Goal: Find specific page/section: Find specific page/section

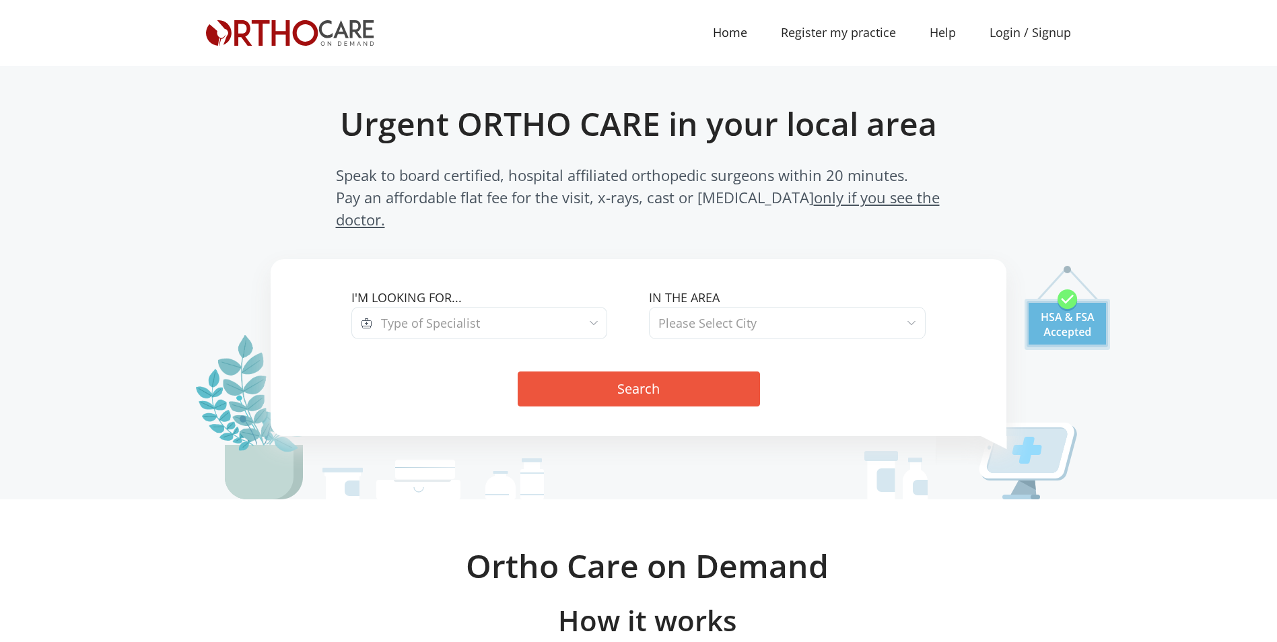
click at [441, 289] on label "I'm looking for..." at bounding box center [489, 298] width 277 height 18
click at [444, 315] on span "Type of Specialist" at bounding box center [430, 323] width 99 height 16
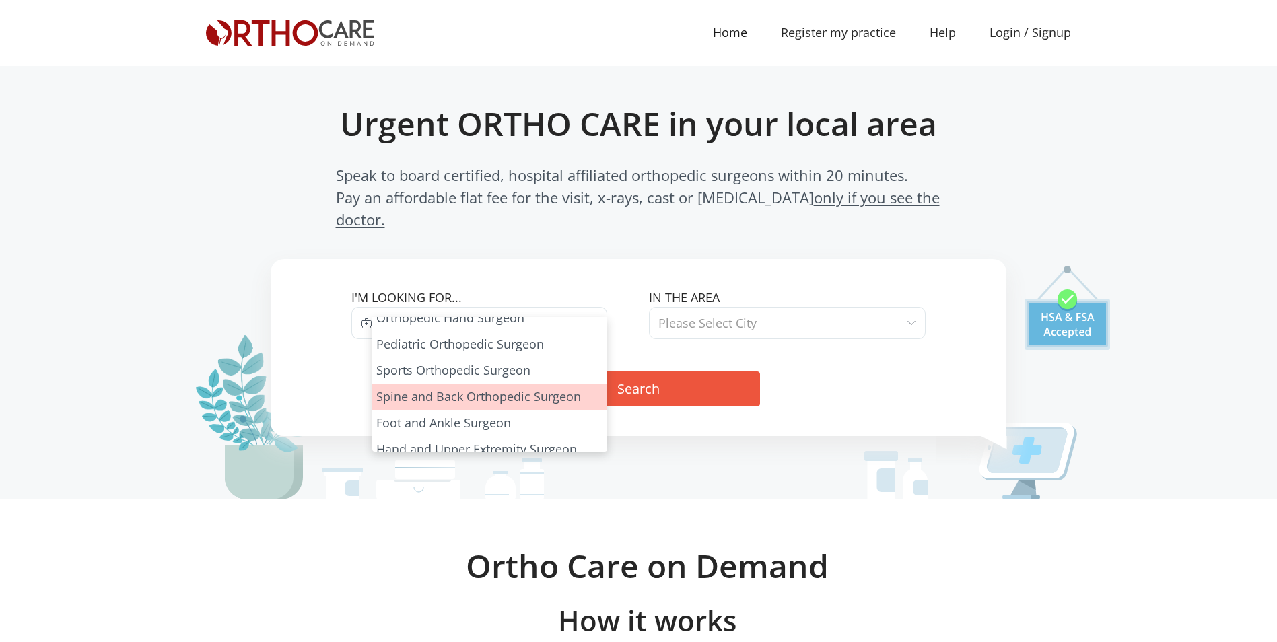
scroll to position [75, 0]
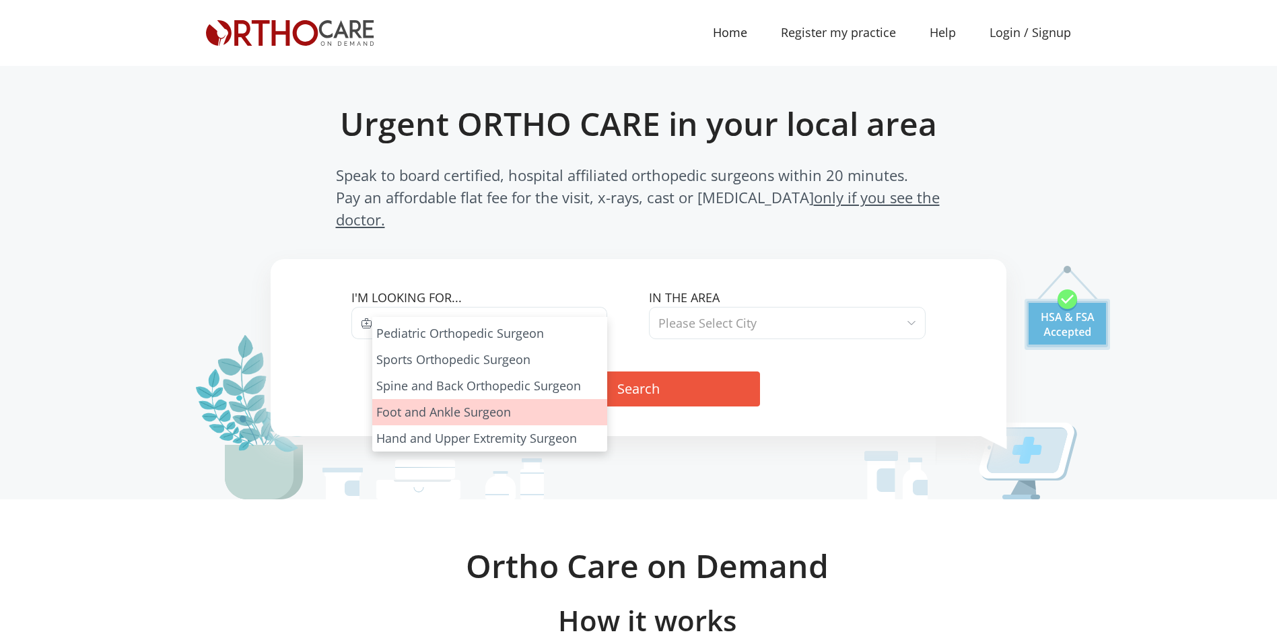
select select "6"
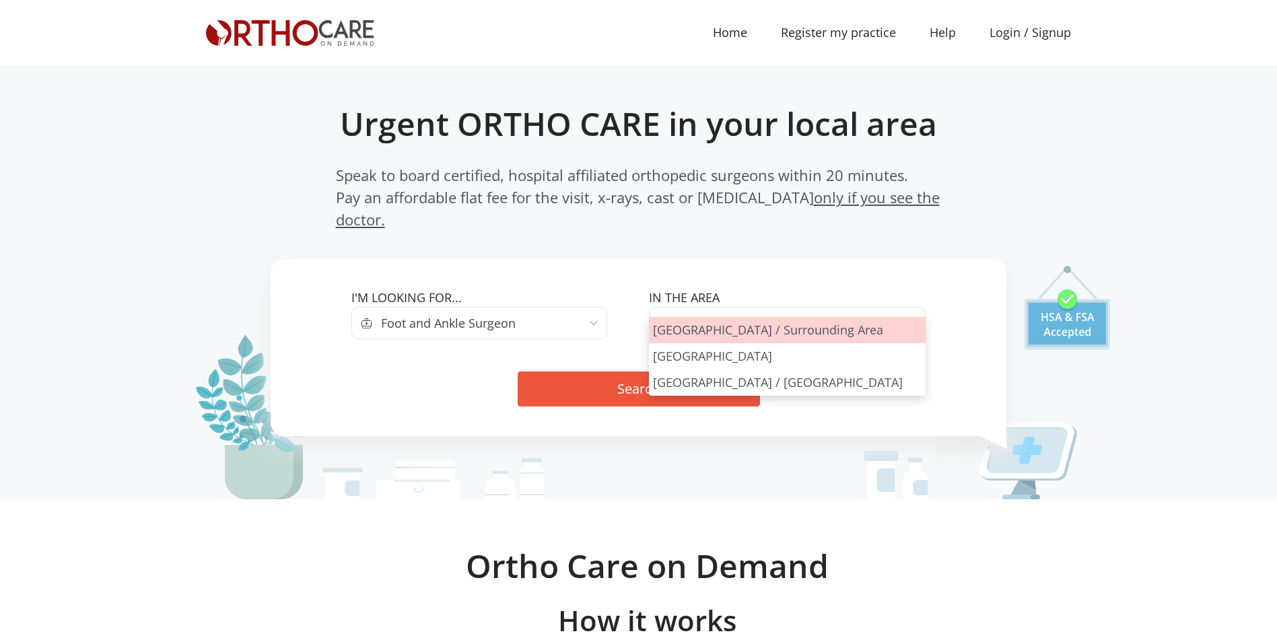
click at [720, 315] on span "Please Select City" at bounding box center [707, 323] width 98 height 16
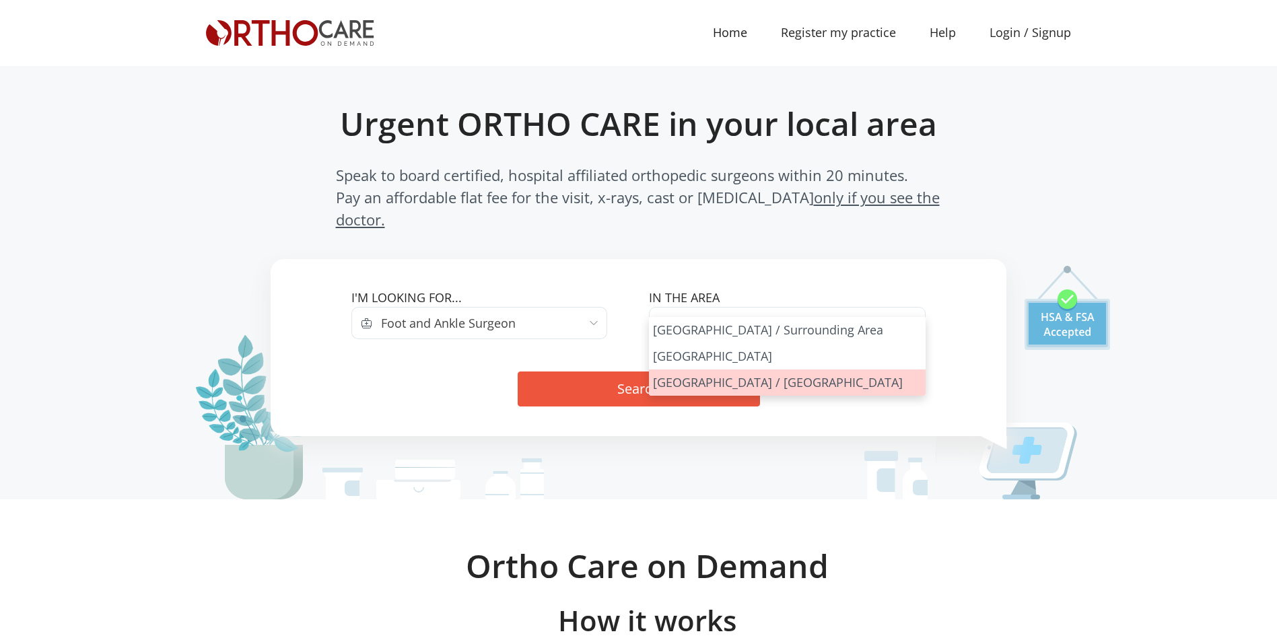
select select "San Francisco Bay Area"
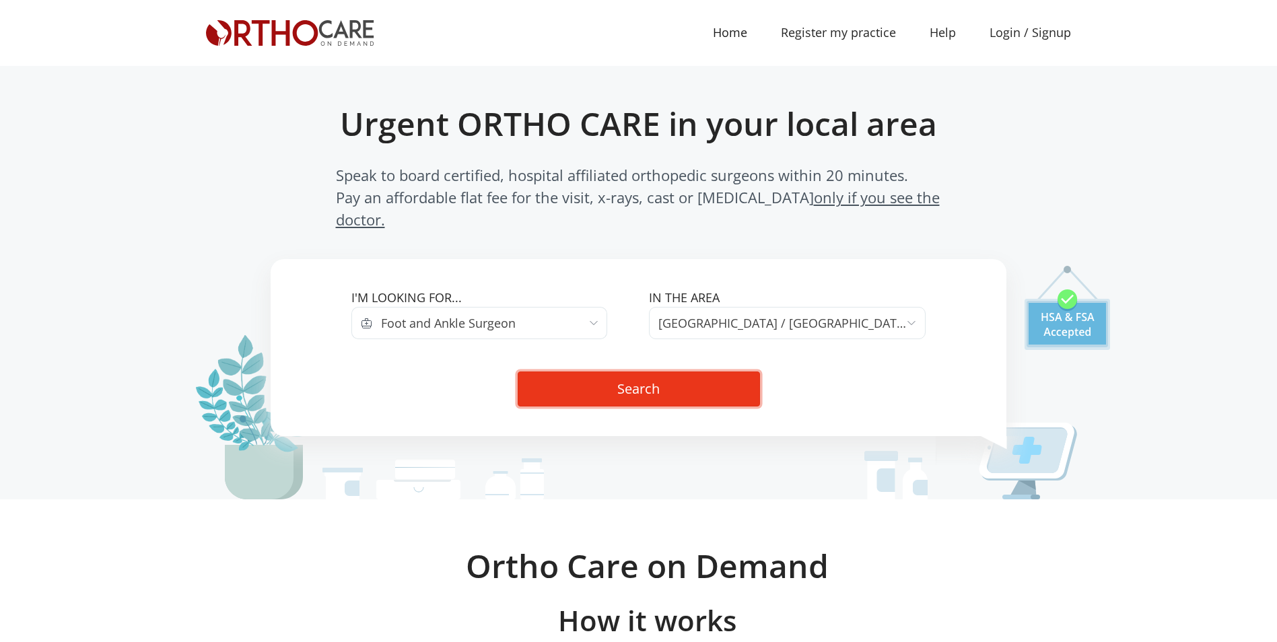
click at [664, 372] on button "Search" at bounding box center [639, 389] width 242 height 35
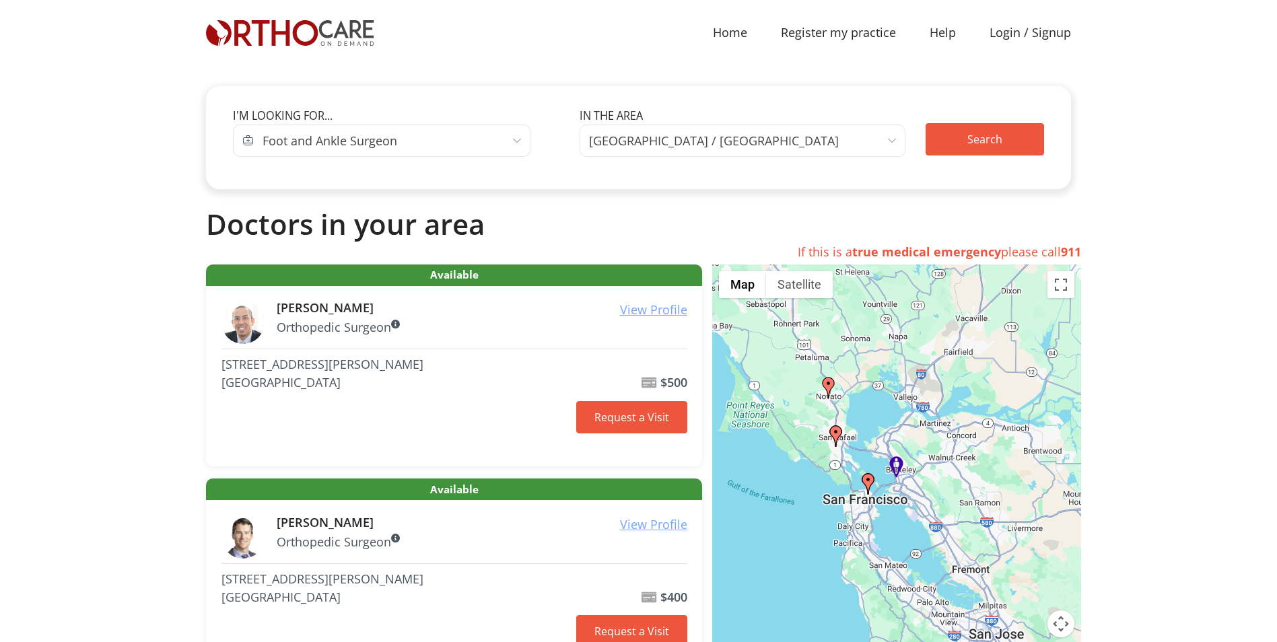
click at [671, 147] on span "[GEOGRAPHIC_DATA] / [GEOGRAPHIC_DATA]" at bounding box center [714, 140] width 250 height 19
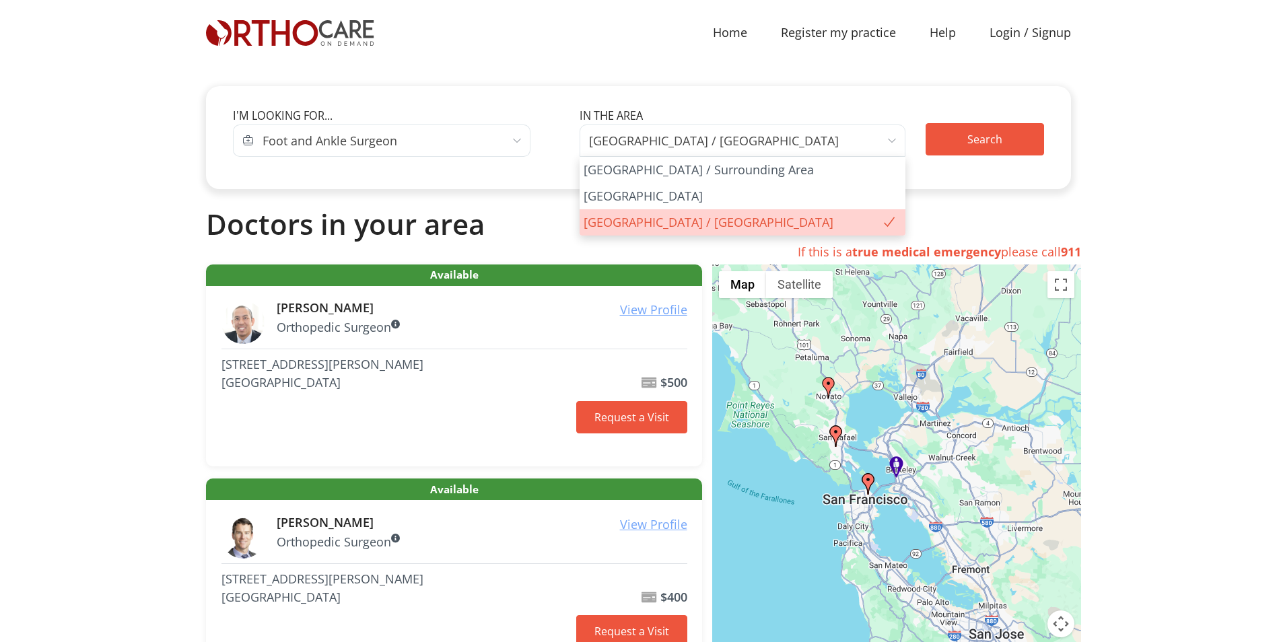
click at [375, 147] on span "Foot and Ankle Surgeon" at bounding box center [330, 140] width 135 height 19
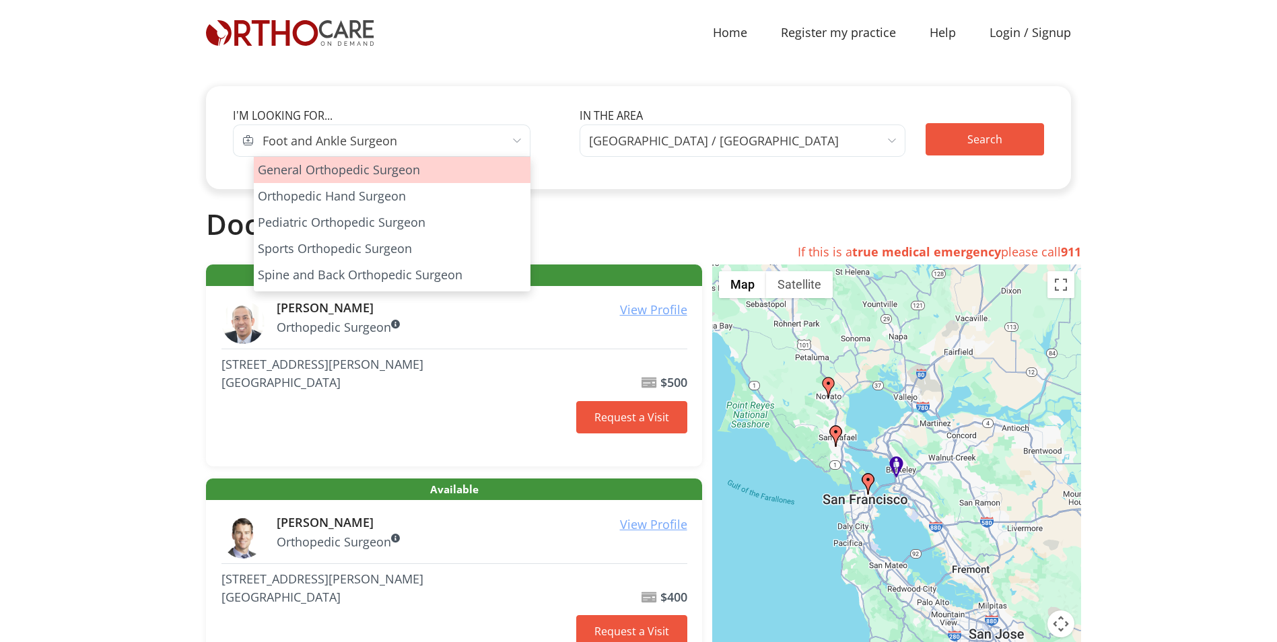
select select "1"
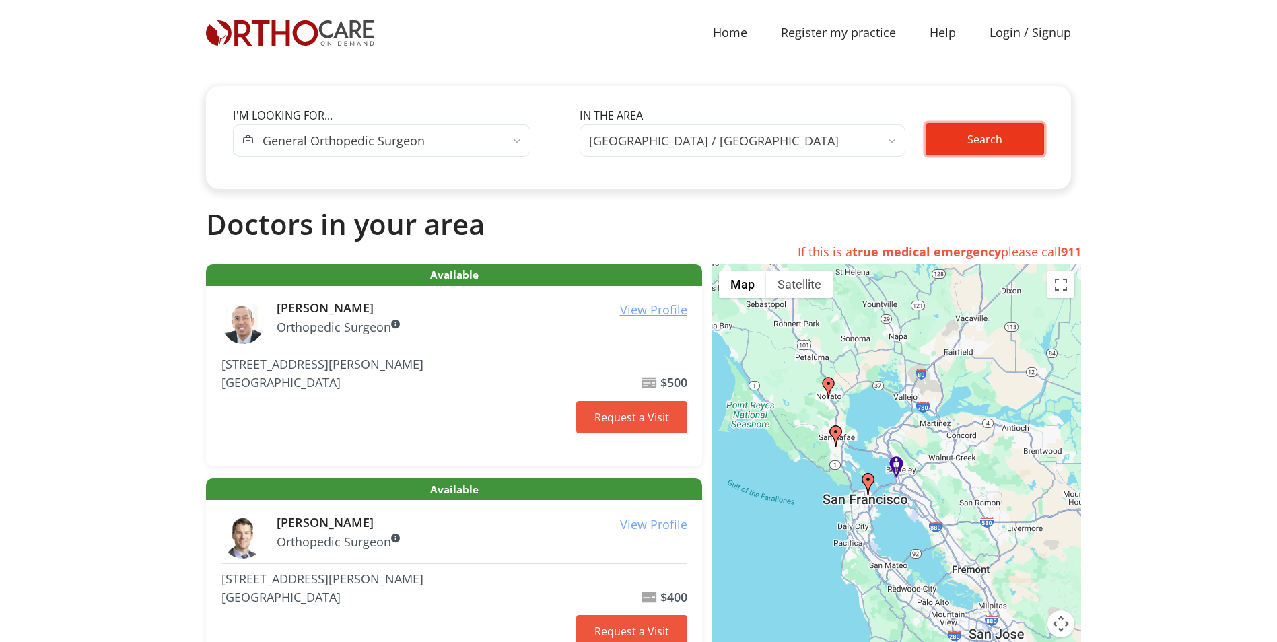
click at [970, 145] on button "Search" at bounding box center [985, 139] width 118 height 32
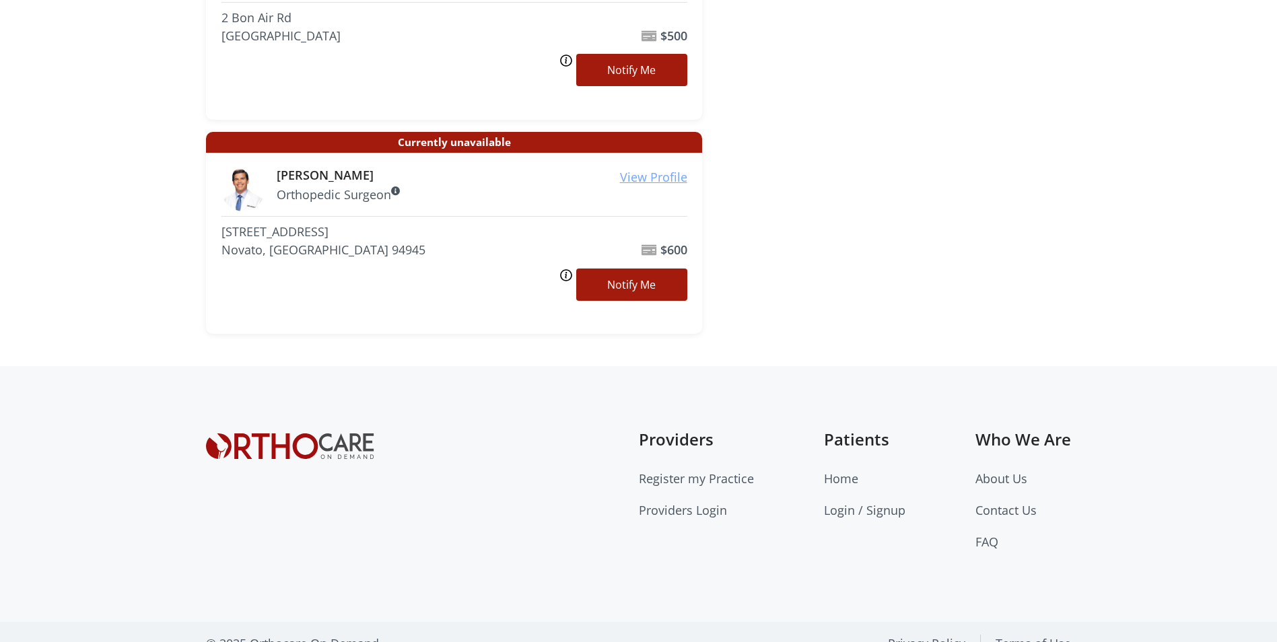
scroll to position [1658, 0]
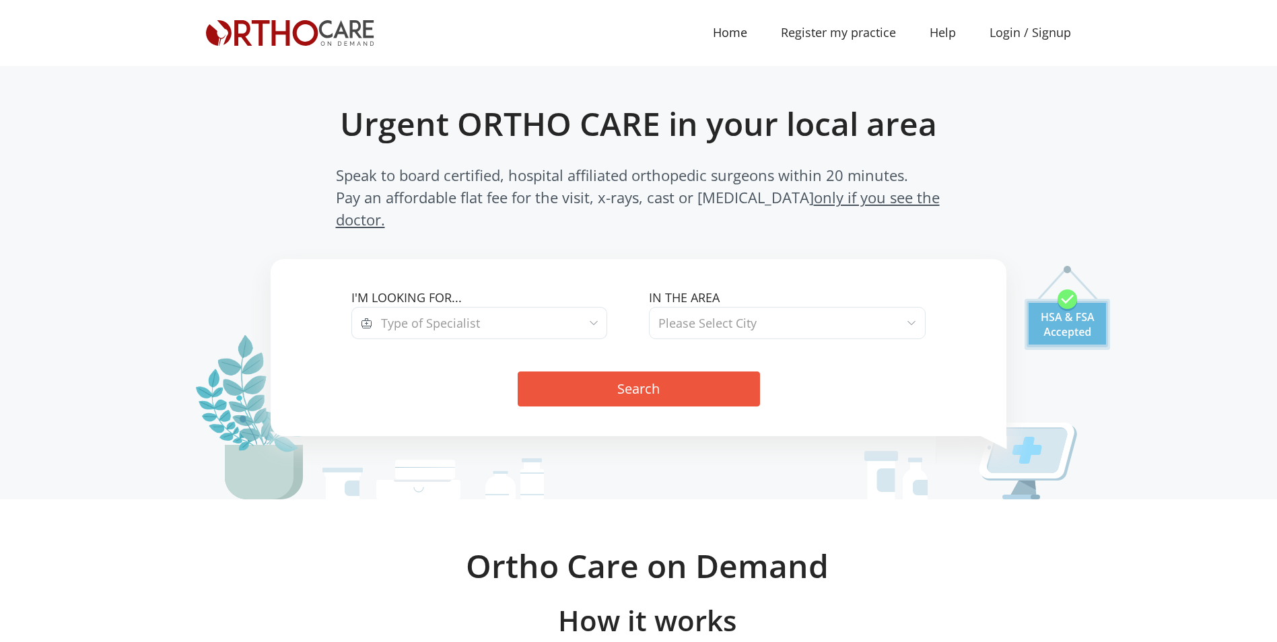
select select "6"
select select "San Francisco Bay Area"
